Goal: Navigation & Orientation: Find specific page/section

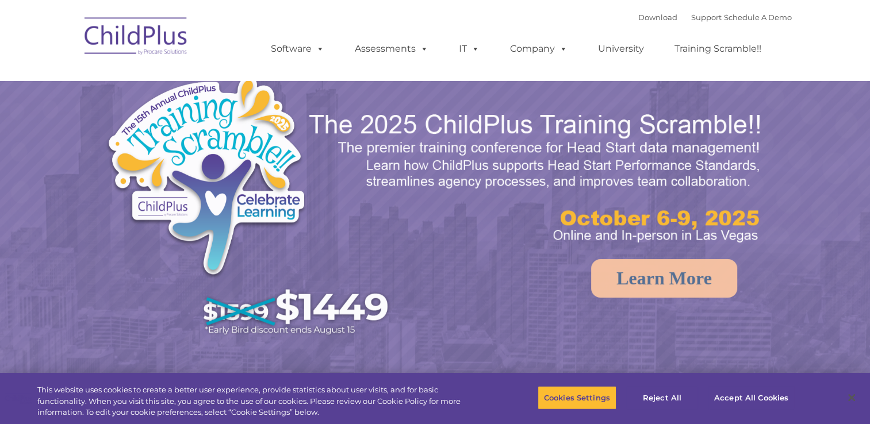
select select "MEDIUM"
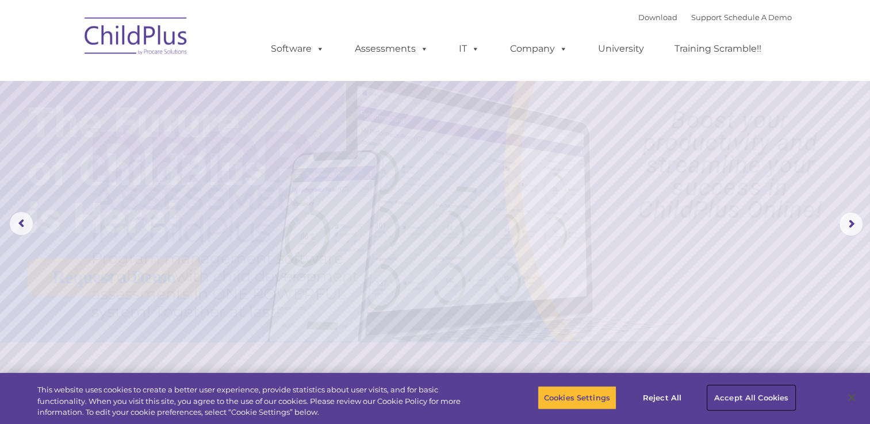
click at [726, 407] on button "Accept All Cookies" at bounding box center [751, 398] width 87 height 24
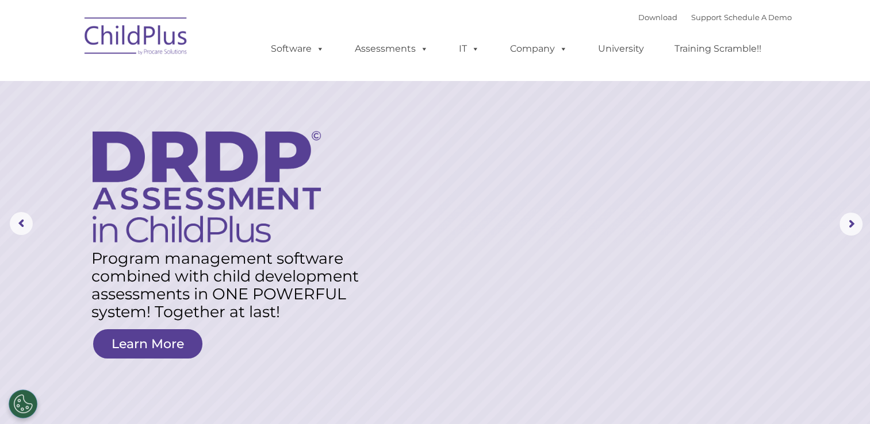
click at [134, 52] on img at bounding box center [136, 38] width 115 height 58
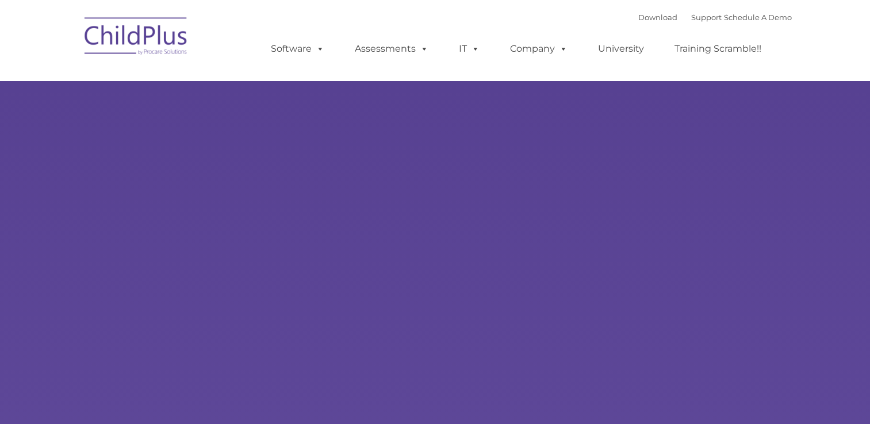
select select "MEDIUM"
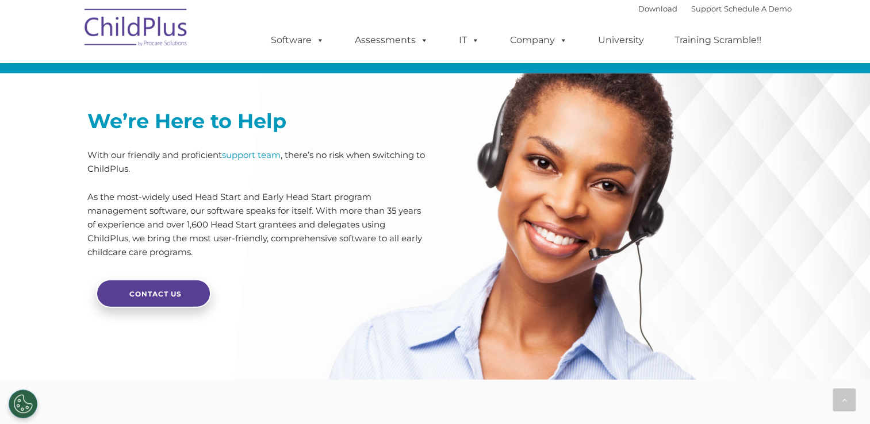
scroll to position [2831, 0]
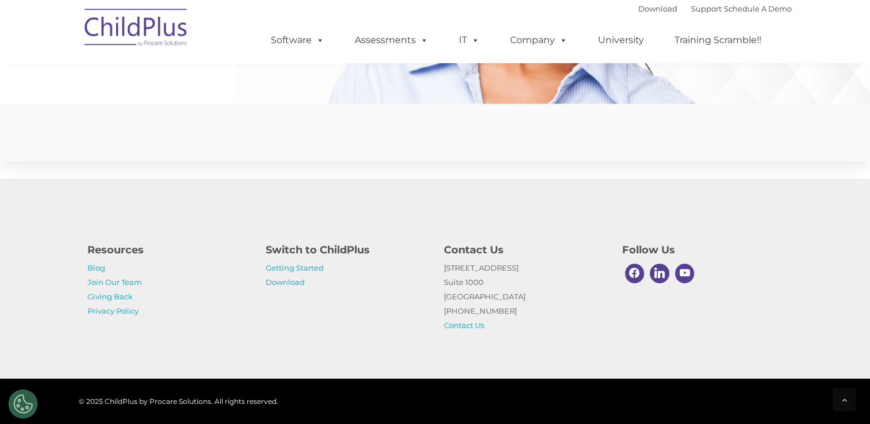
click at [327, 318] on div "Resources Blog Join Our Team Giving Back Privacy Policy Switch to ChildPlus Get…" at bounding box center [435, 284] width 713 height 97
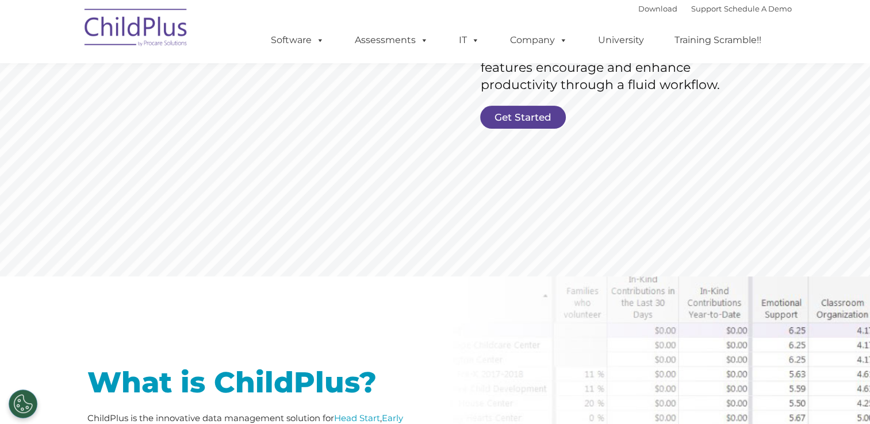
scroll to position [0, 0]
